Goal: Task Accomplishment & Management: Manage account settings

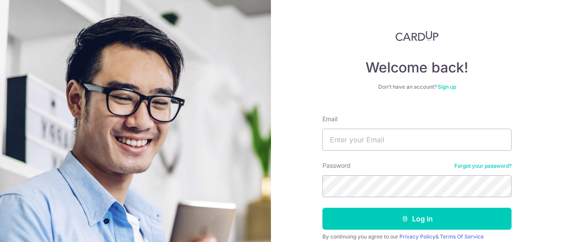
type input "[EMAIL_ADDRESS][DOMAIN_NAME]"
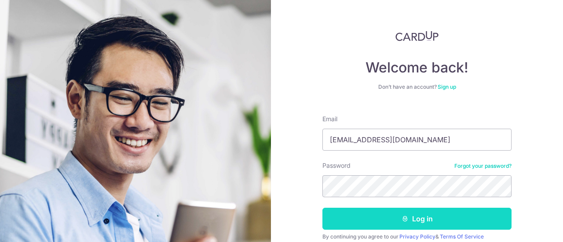
click at [424, 217] on button "Log in" at bounding box center [416, 219] width 189 height 22
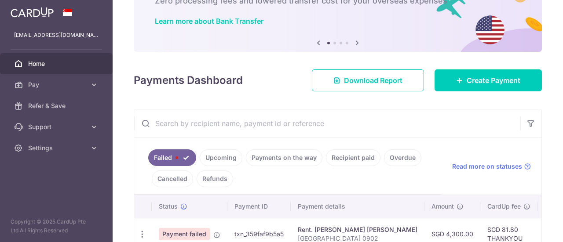
scroll to position [88, 0]
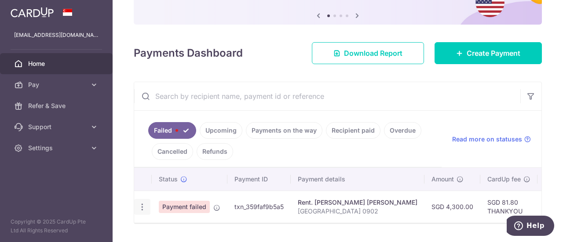
click at [142, 207] on icon "button" at bounding box center [142, 207] width 9 height 9
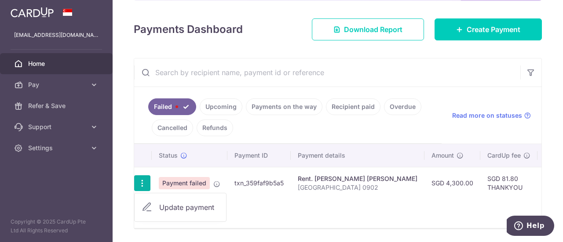
scroll to position [142, 0]
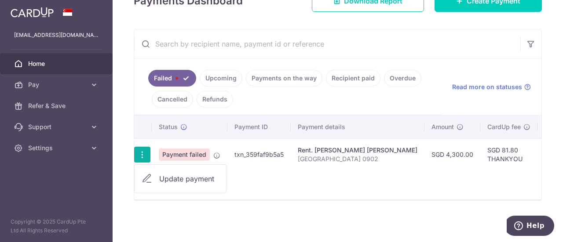
click at [174, 177] on span "Update payment" at bounding box center [189, 179] width 60 height 11
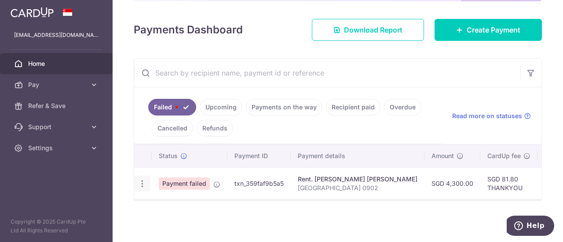
scroll to position [113, 0]
radio input "true"
type input "4,300.00"
type input "Rent Hillviewpark 0902"
type input "THANKYOU"
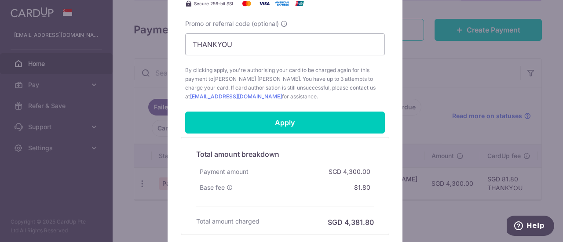
scroll to position [396, 0]
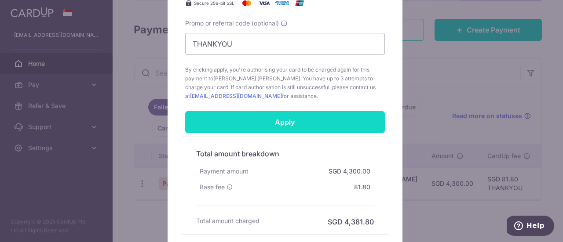
click at [265, 114] on input "Apply" at bounding box center [285, 122] width 200 height 22
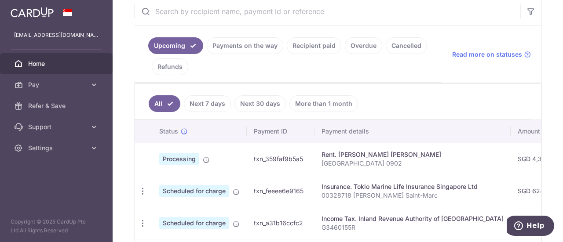
scroll to position [220, 0]
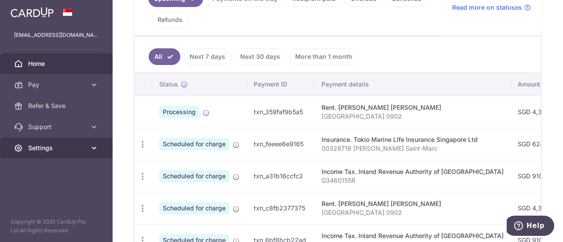
click at [39, 145] on span "Settings" at bounding box center [57, 148] width 58 height 9
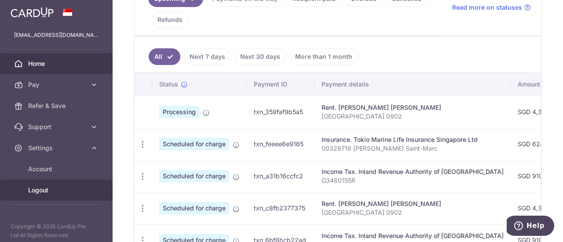
click at [47, 189] on span "Logout" at bounding box center [57, 190] width 58 height 9
